Goal: Use online tool/utility: Use online tool/utility

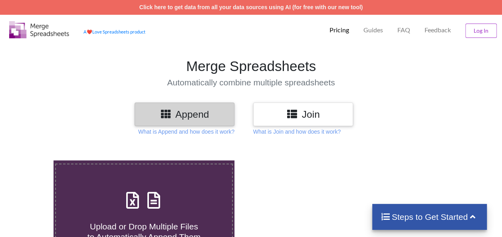
click at [208, 111] on h3 "Append" at bounding box center [185, 115] width 88 height 12
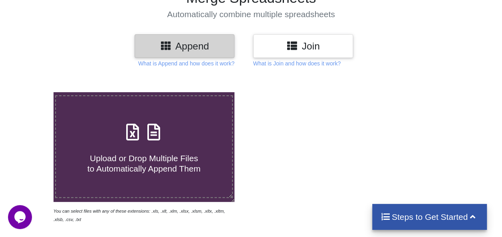
scroll to position [75, 0]
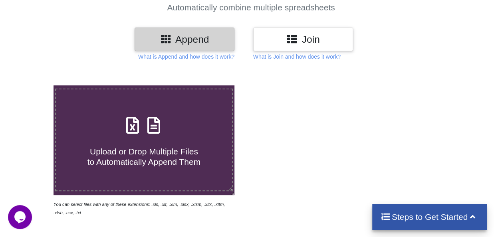
click at [135, 165] on span "Upload or Drop Multiple Files to Automatically Append Them" at bounding box center [144, 156] width 113 height 19
click at [33, 86] on input "Upload or Drop Multiple Files to Automatically Append Them" at bounding box center [33, 86] width 0 height 0
type input "C:\fakepath\HYD BILL FILE APR'25.xlsx"
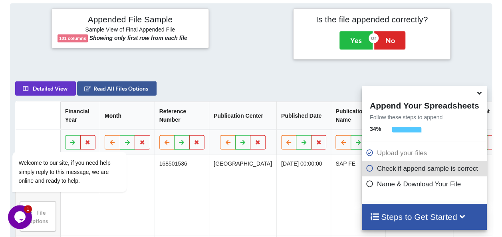
scroll to position [360, 0]
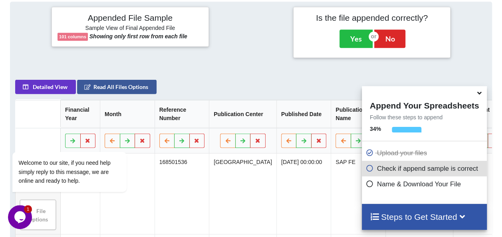
click at [368, 185] on icon at bounding box center [370, 182] width 8 height 7
click at [367, 171] on icon at bounding box center [370, 167] width 8 height 7
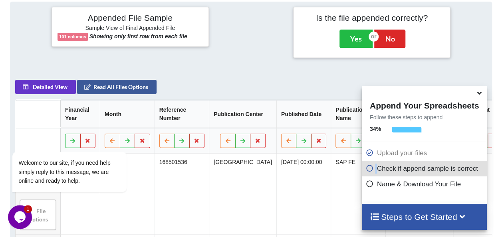
click at [367, 171] on icon at bounding box center [370, 167] width 8 height 7
click at [479, 95] on icon at bounding box center [480, 91] width 8 height 7
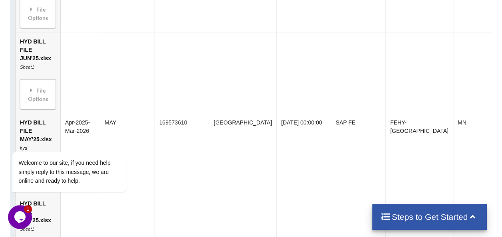
scroll to position [727, 0]
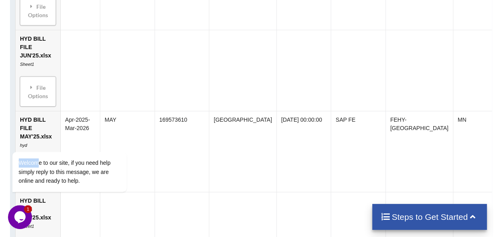
drag, startPoint x: 36, startPoint y: 126, endPoint x: 38, endPoint y: 30, distance: 95.9
click at [38, 80] on html "Welcome to our site, if you need help simply reply to this message, we are onli…" at bounding box center [80, 140] width 144 height 121
